Goal: Download file/media

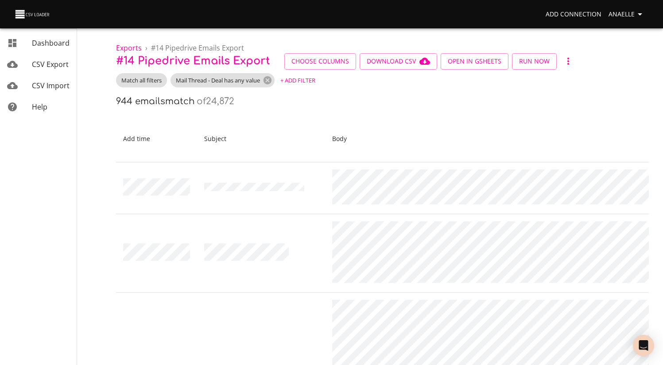
click at [289, 117] on th "Subject" at bounding box center [261, 139] width 129 height 47
click at [265, 104] on div "944 emails match of 24,872" at bounding box center [382, 101] width 533 height 14
click at [240, 104] on div "944 emails match of 24,872" at bounding box center [382, 101] width 533 height 14
click at [395, 61] on span "Download CSV" at bounding box center [398, 61] width 63 height 11
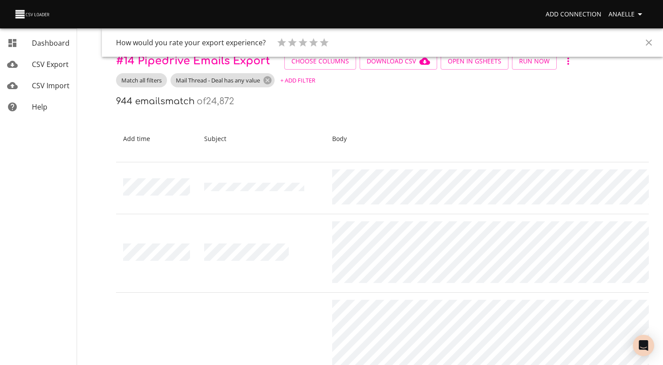
click at [652, 41] on icon "Close" at bounding box center [649, 42] width 11 height 11
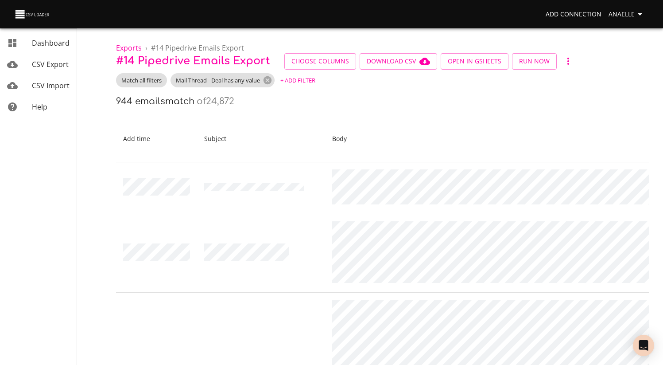
click at [238, 101] on div "944 emails match of 24,872" at bounding box center [382, 101] width 533 height 14
click at [50, 85] on span "CSV Import" at bounding box center [51, 86] width 38 height 10
